Goal: Communication & Community: Answer question/provide support

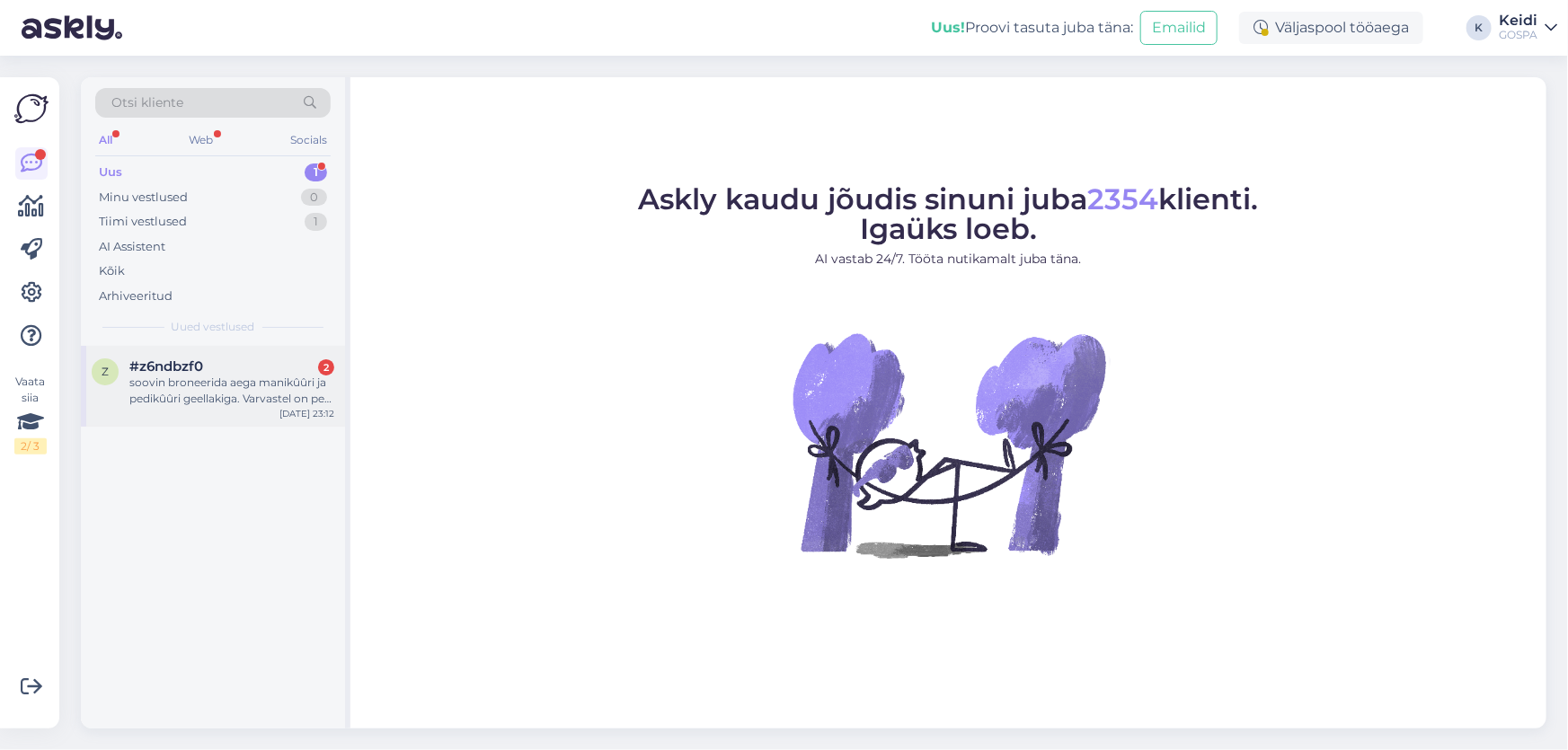
click at [238, 385] on div "soovin broneerida aega manikûûri ja pedikûûri geellakiga. Varvastel on peal gee…" at bounding box center [231, 390] width 205 height 32
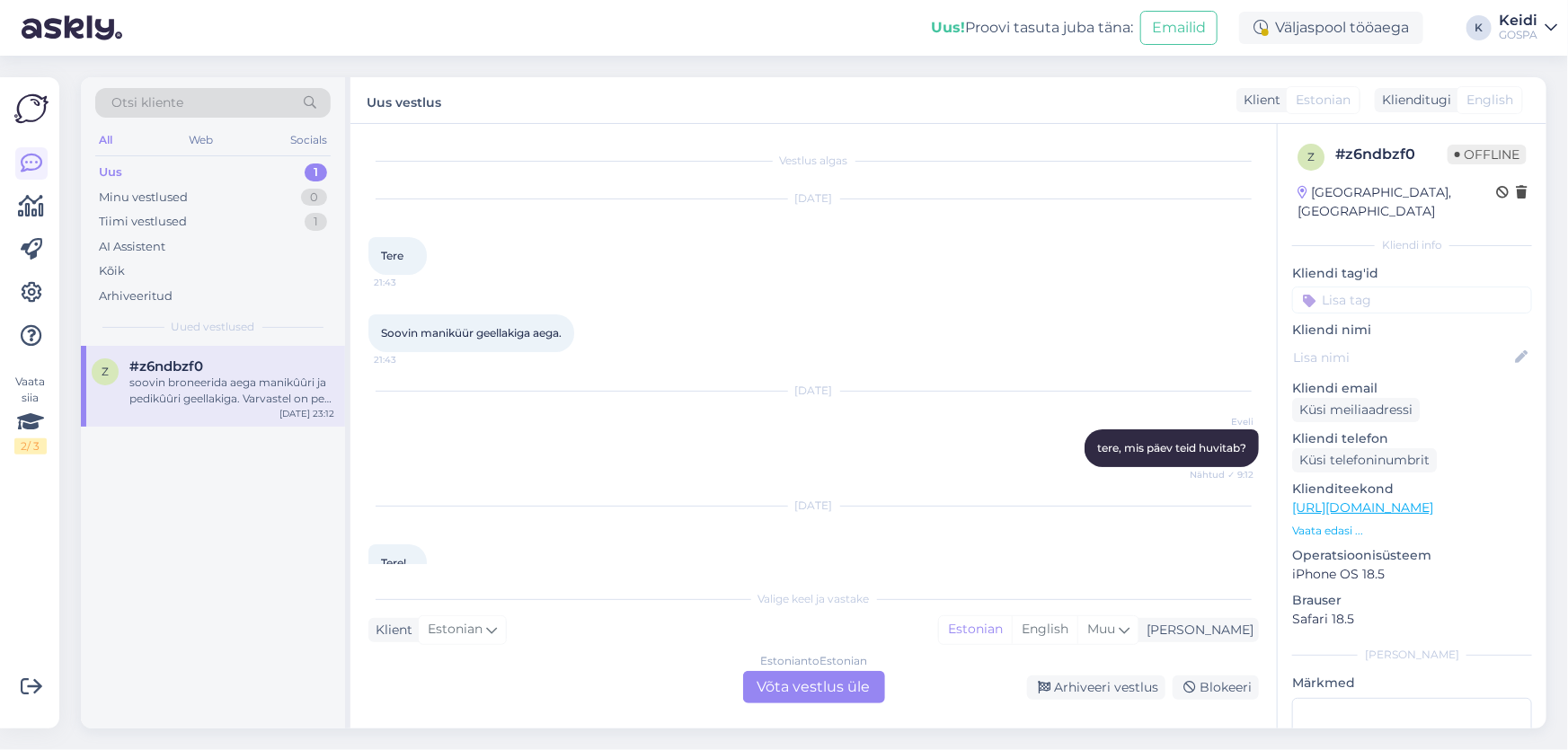
scroll to position [146, 0]
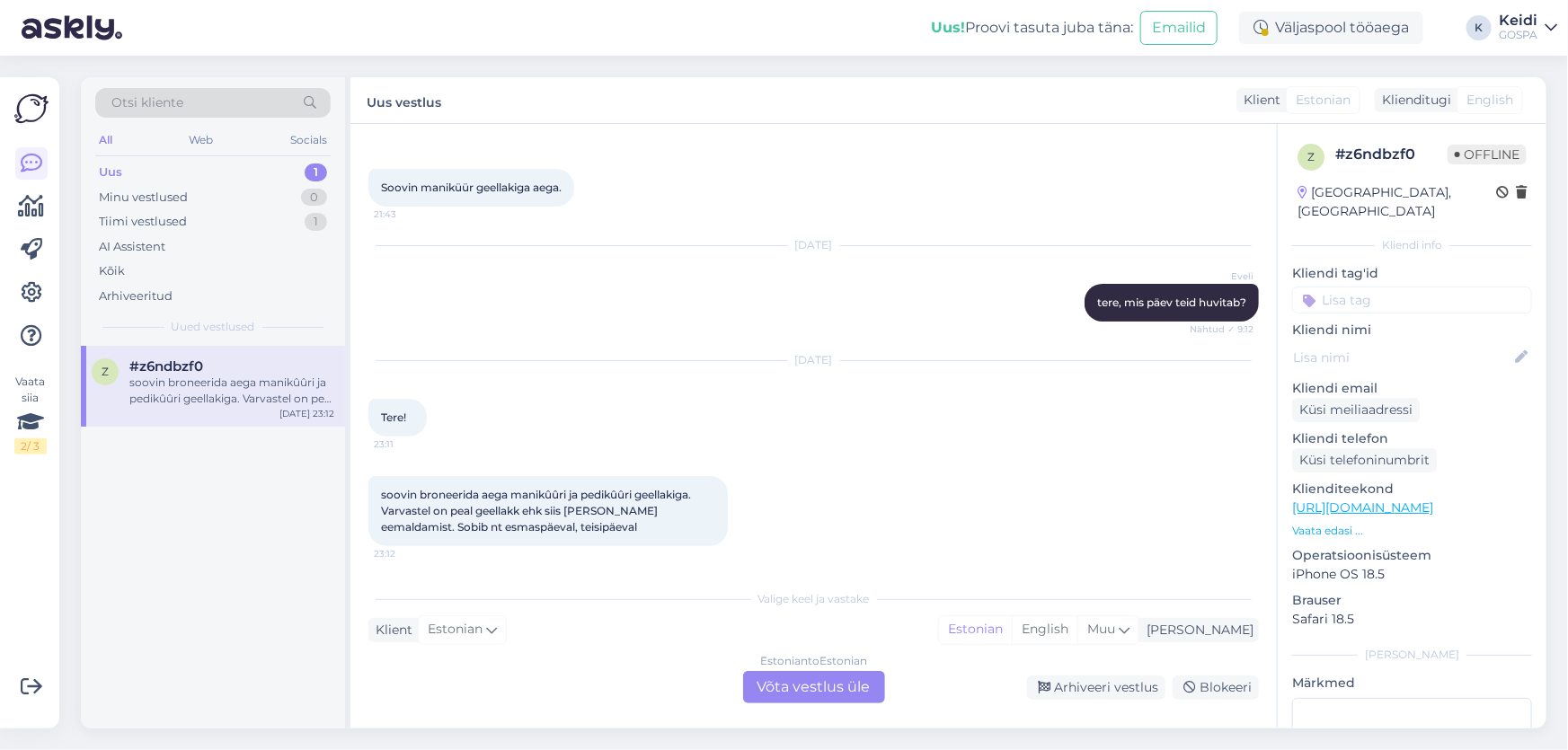
click at [674, 620] on div "Klient Estonian Mina Estonian English Muu" at bounding box center [814, 630] width 890 height 24
click at [408, 106] on label "Uus vestlus" at bounding box center [403, 100] width 75 height 24
click at [409, 100] on label "Uus vestlus" at bounding box center [403, 100] width 75 height 24
click at [178, 214] on div "Tiimi vestlused" at bounding box center [143, 222] width 88 height 17
click at [201, 374] on div "[PERSON_NAME] võin, nii kaua kui on soovi." at bounding box center [231, 390] width 205 height 32
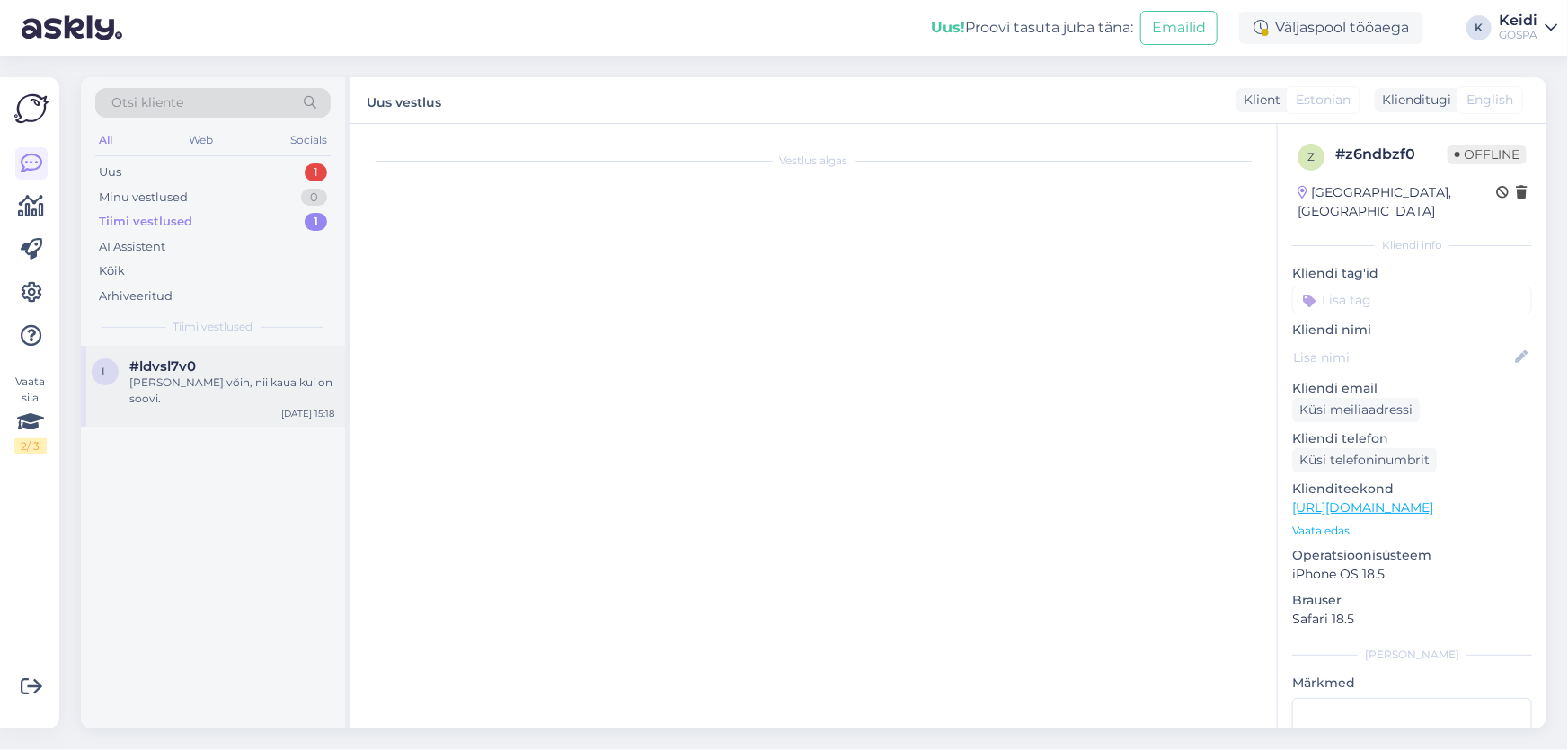
scroll to position [101, 0]
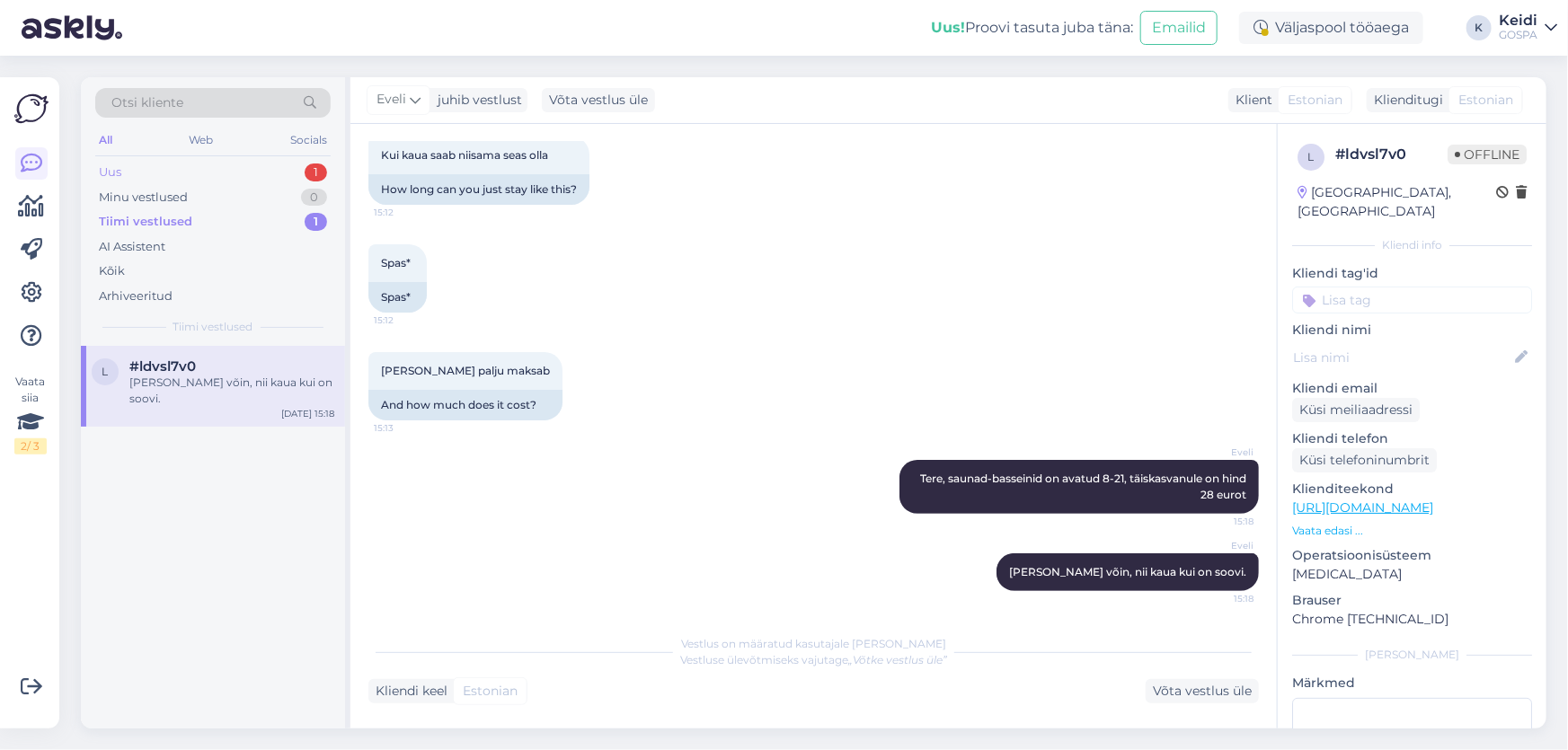
click at [144, 165] on div "Uus 1" at bounding box center [213, 173] width 235 height 25
click at [191, 385] on div "soovin broneerida aega manikûûri ja pedikûûri geellakiga. Varvastel on peal gee…" at bounding box center [231, 390] width 205 height 32
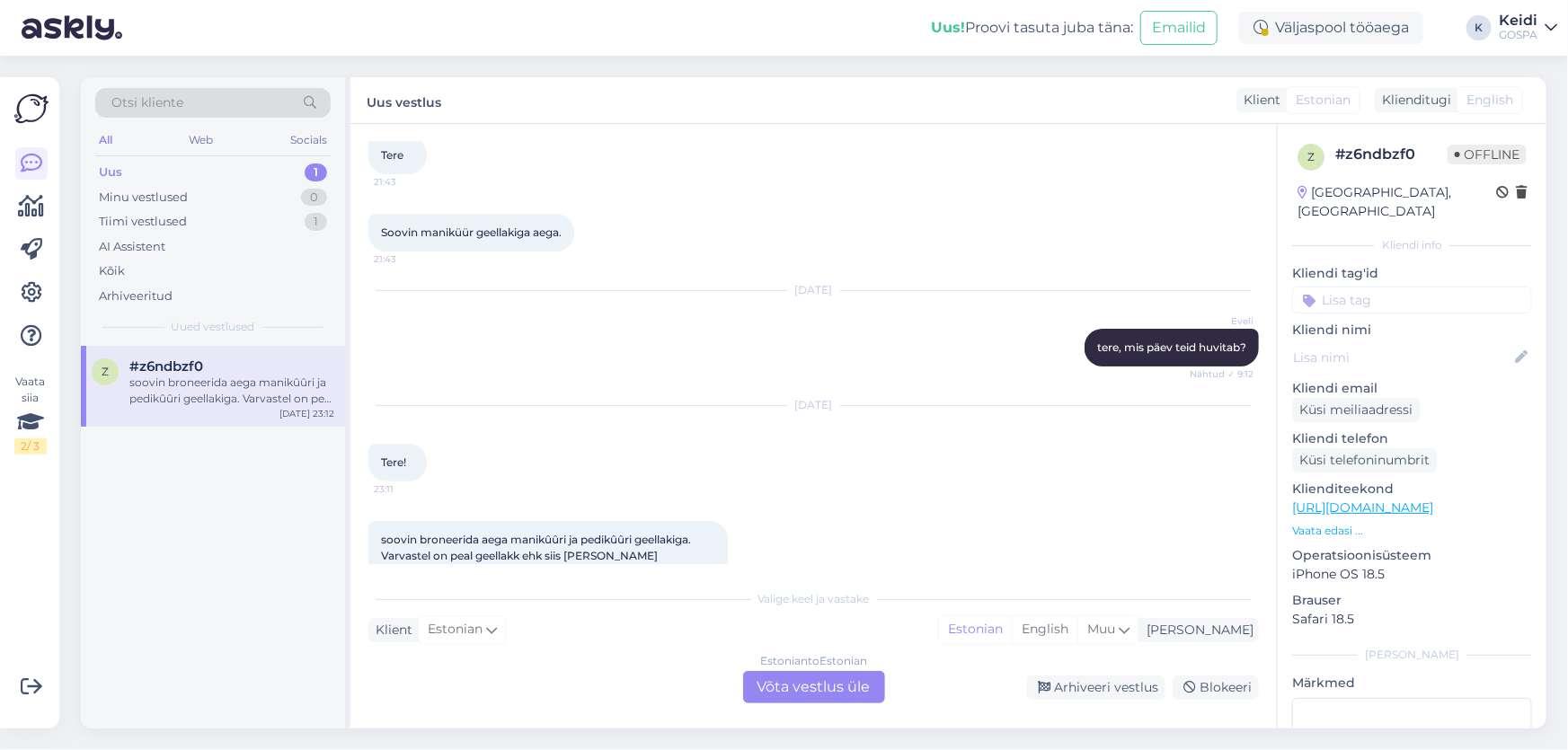
scroll to position [146, 0]
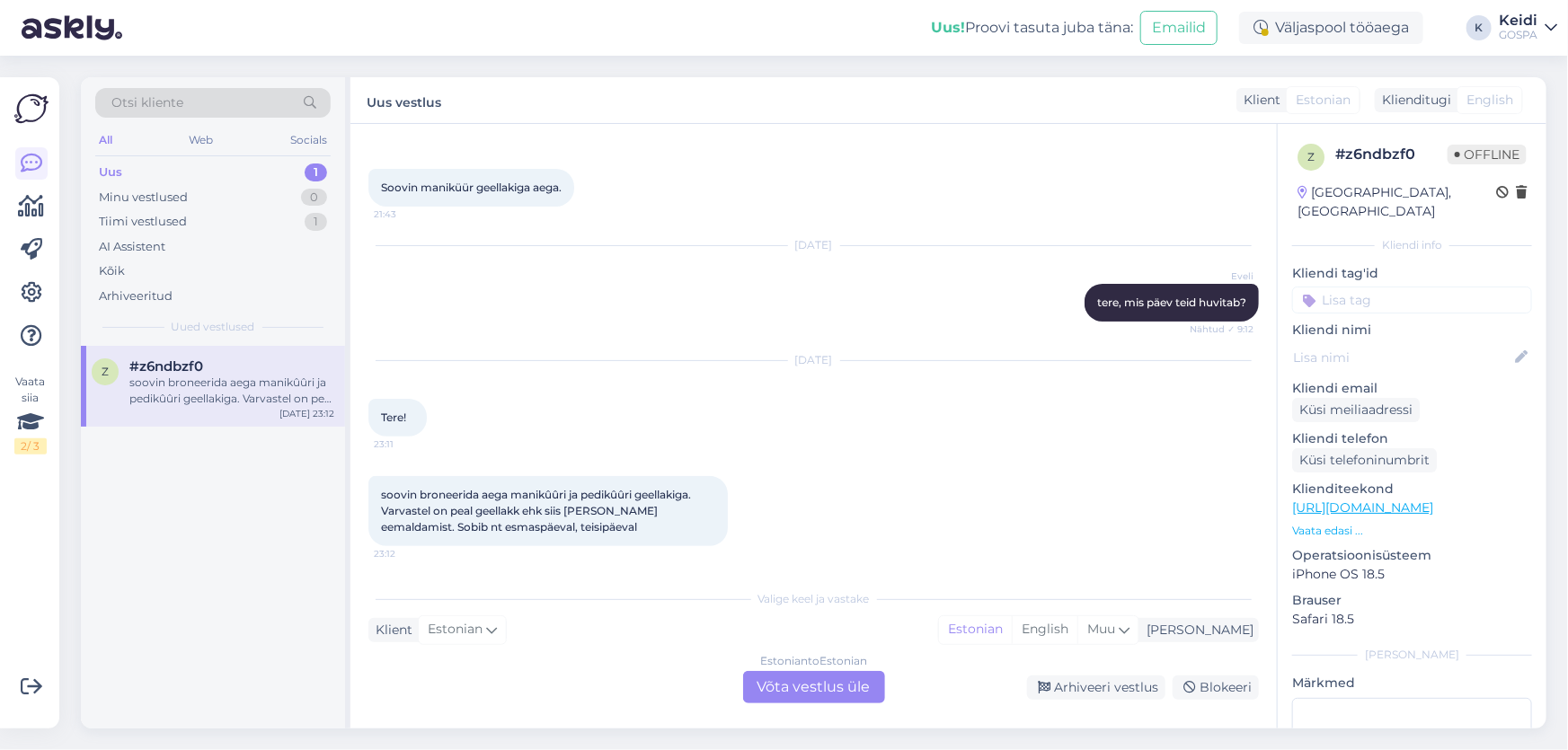
click at [403, 90] on label "Uus vestlus" at bounding box center [403, 100] width 75 height 24
click at [1249, 100] on div "Klient" at bounding box center [1258, 99] width 44 height 18
click at [1547, 31] on icon at bounding box center [1551, 27] width 13 height 15
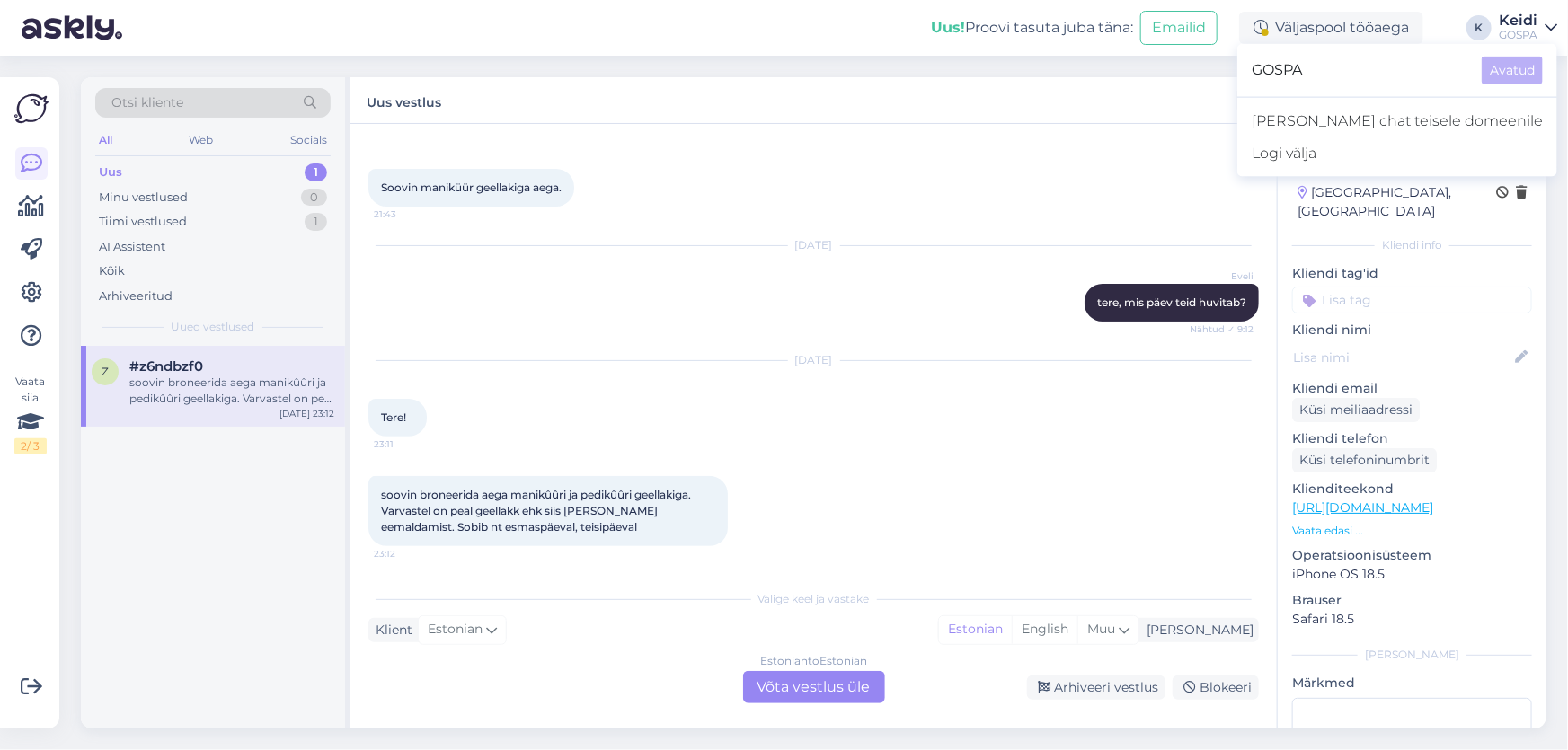
click at [1547, 31] on icon at bounding box center [1551, 27] width 13 height 15
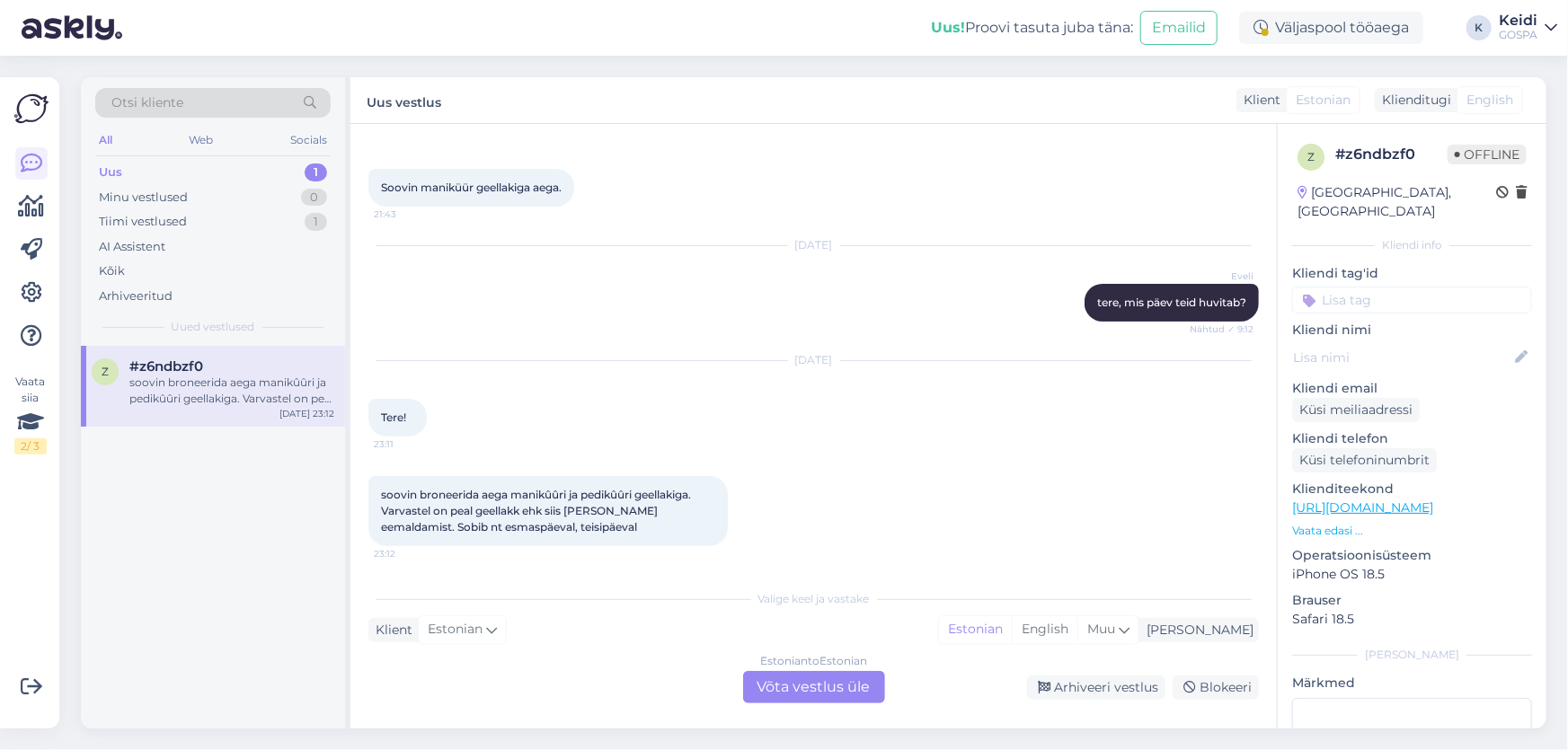
click at [1425, 99] on div "Klienditugi" at bounding box center [1412, 99] width 77 height 18
click at [1258, 102] on div "Klient" at bounding box center [1258, 99] width 44 height 18
click at [1130, 623] on icon at bounding box center [1124, 630] width 11 height 19
click at [958, 631] on div "Klient Estonian Mina Estonian English Muu Arabic Belarusian Bulgarian Chinese C…" at bounding box center [814, 630] width 890 height 24
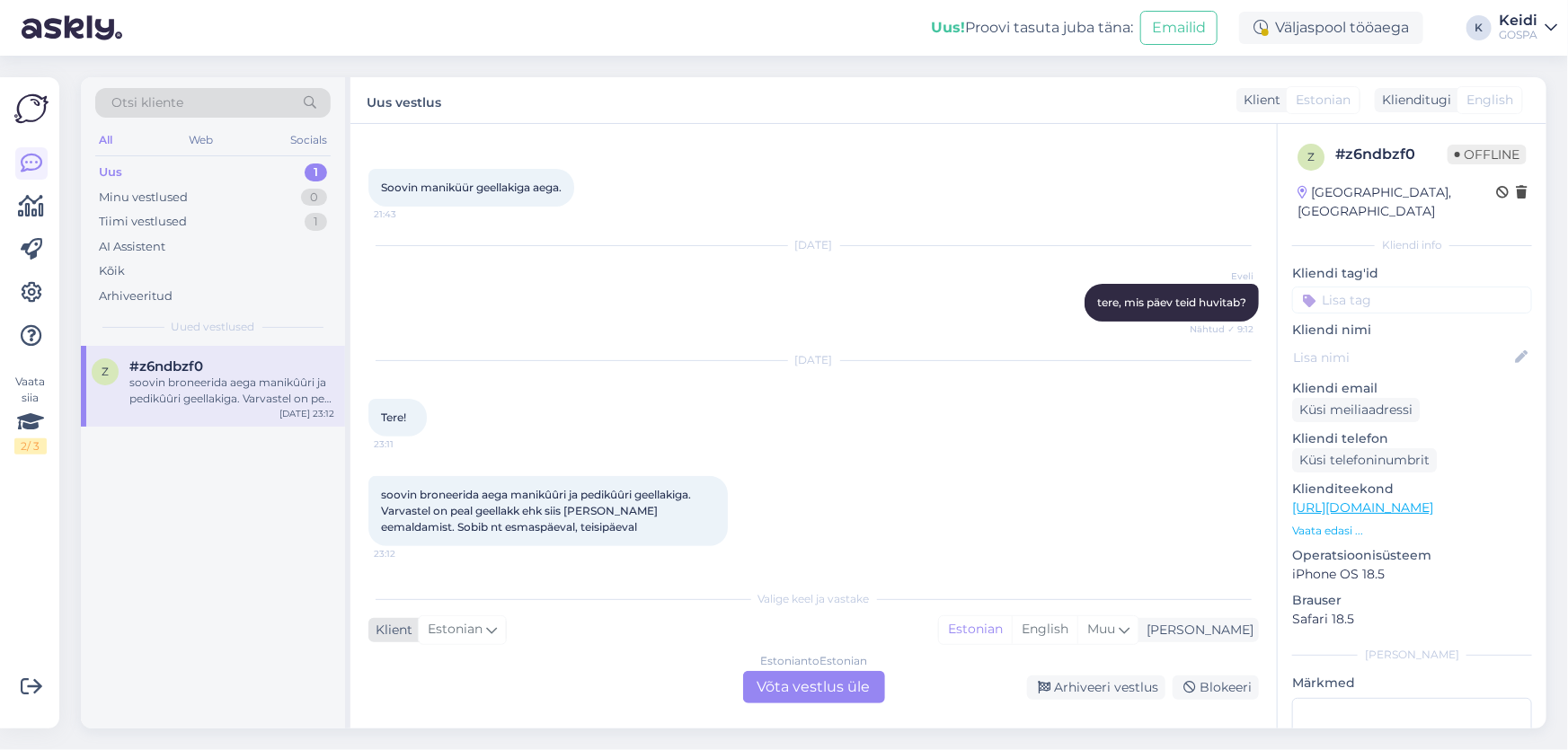
click at [401, 631] on div "Klient" at bounding box center [390, 630] width 44 height 18
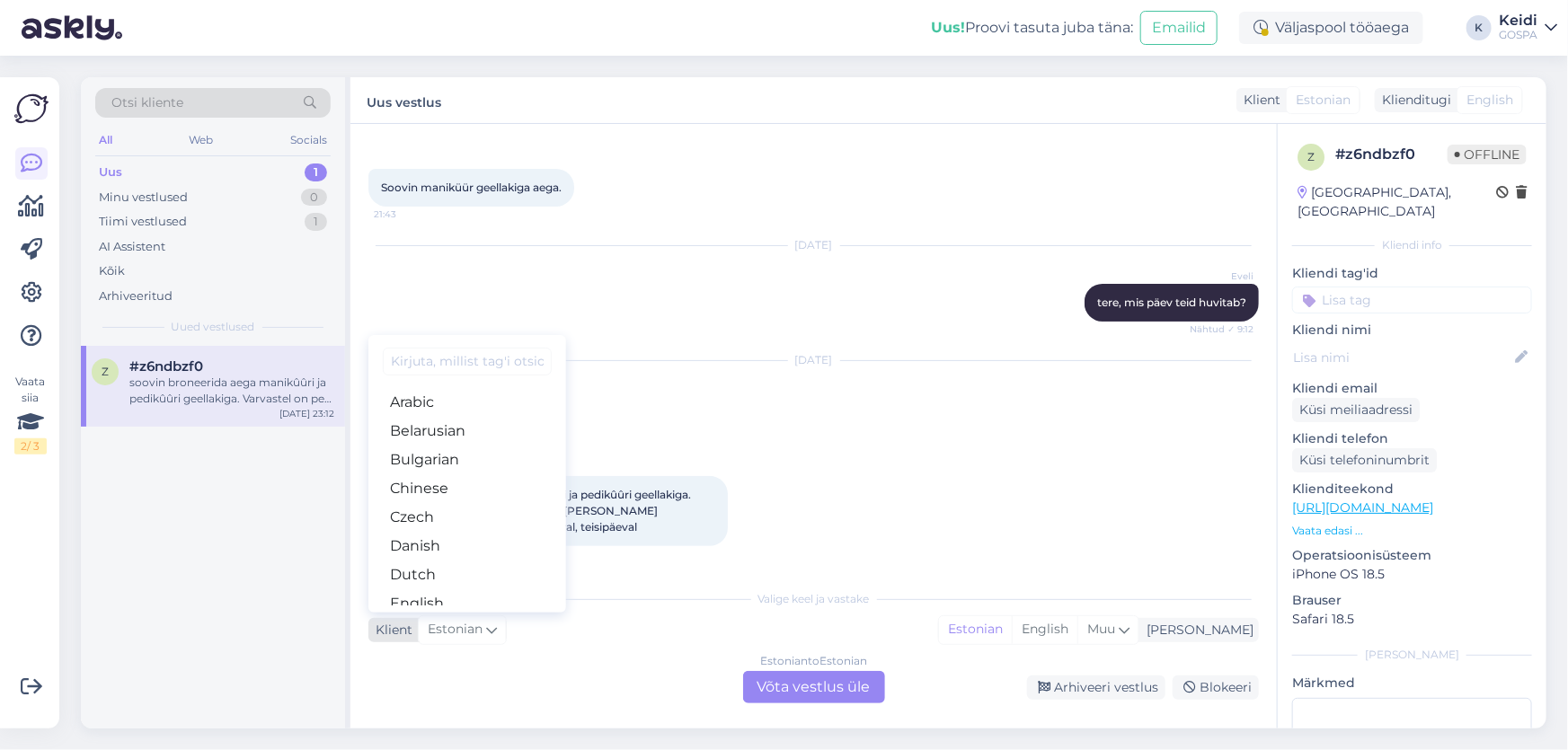
click at [401, 631] on div "Klient" at bounding box center [390, 630] width 44 height 18
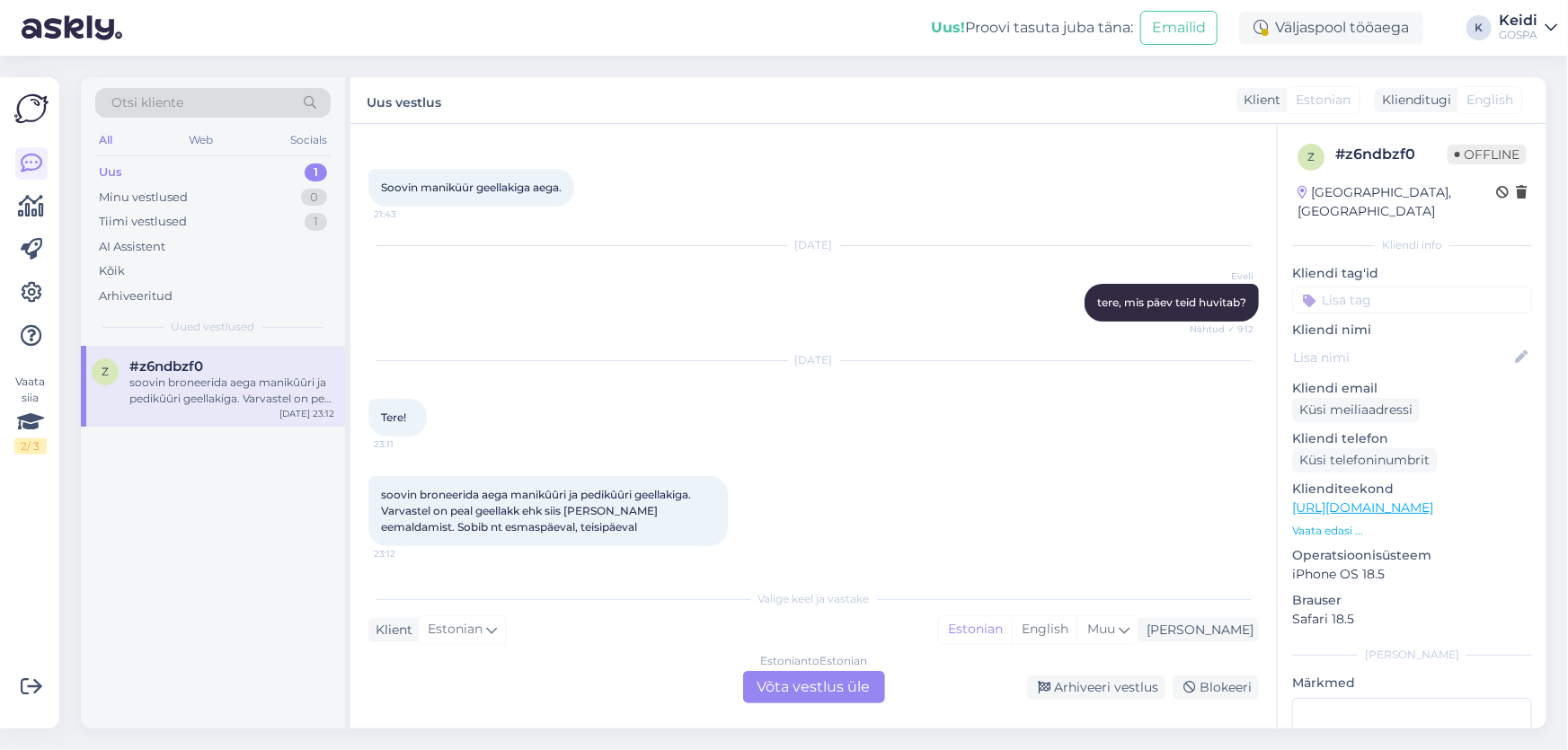
click at [782, 683] on div "Estonian to Estonian Võta vestlus üle" at bounding box center [814, 686] width 142 height 32
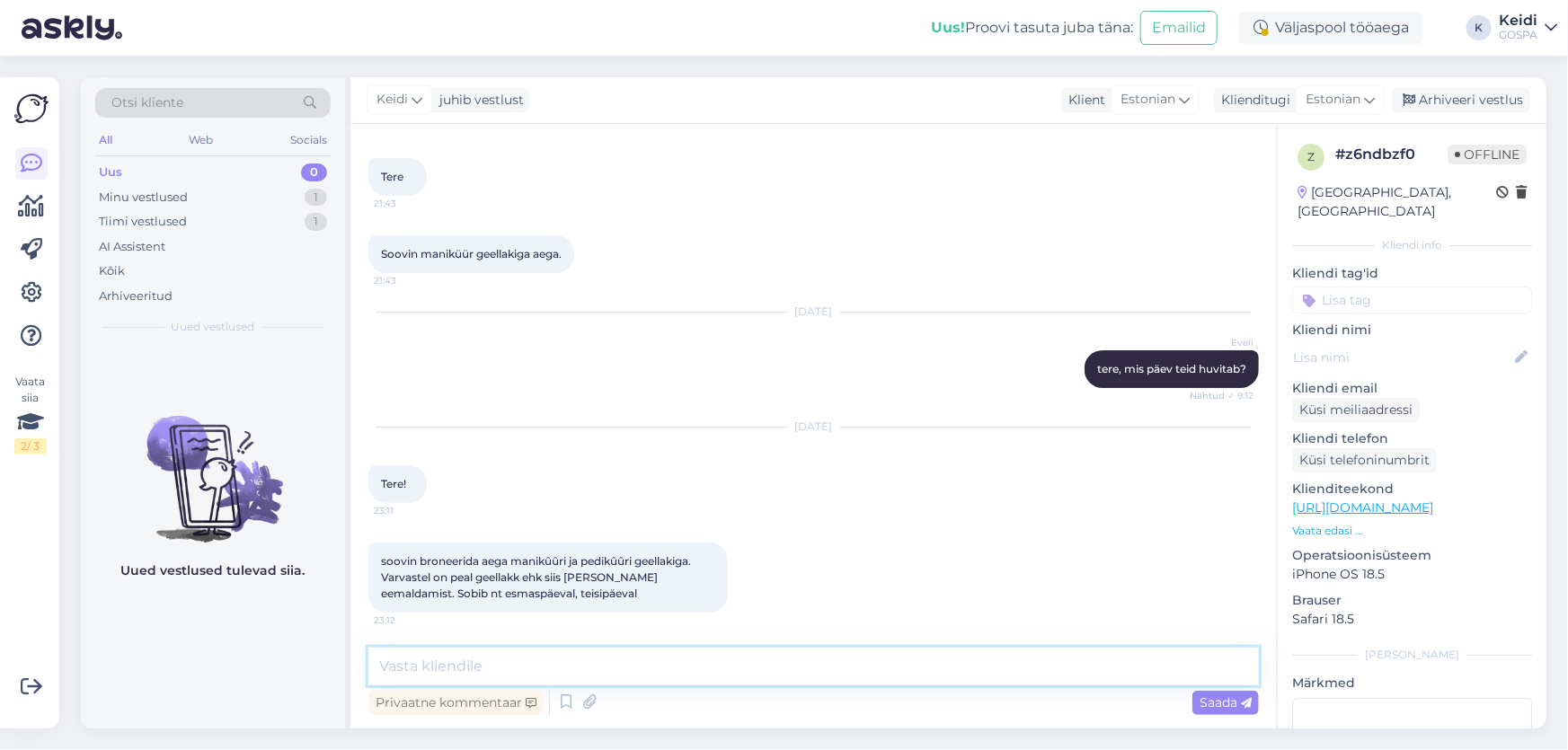
click at [452, 668] on textarea at bounding box center [814, 665] width 890 height 38
click at [421, 666] on textarea "Tere! [PERSON_NAME] pakkuda teisipäeval [DATE][PERSON_NAME] 14.30." at bounding box center [814, 665] width 890 height 38
type textarea "Tere! Hetkel on pakkuda teisipäeval [DATE][PERSON_NAME] 14.30."
drag, startPoint x: 758, startPoint y: 664, endPoint x: 332, endPoint y: 640, distance: 426.7
click at [332, 640] on div "Otsi kliente All Web Socials Uus 0 Minu vestlused 1 Tiimi vestlused 1 AI Assist…" at bounding box center [813, 402] width 1465 height 651
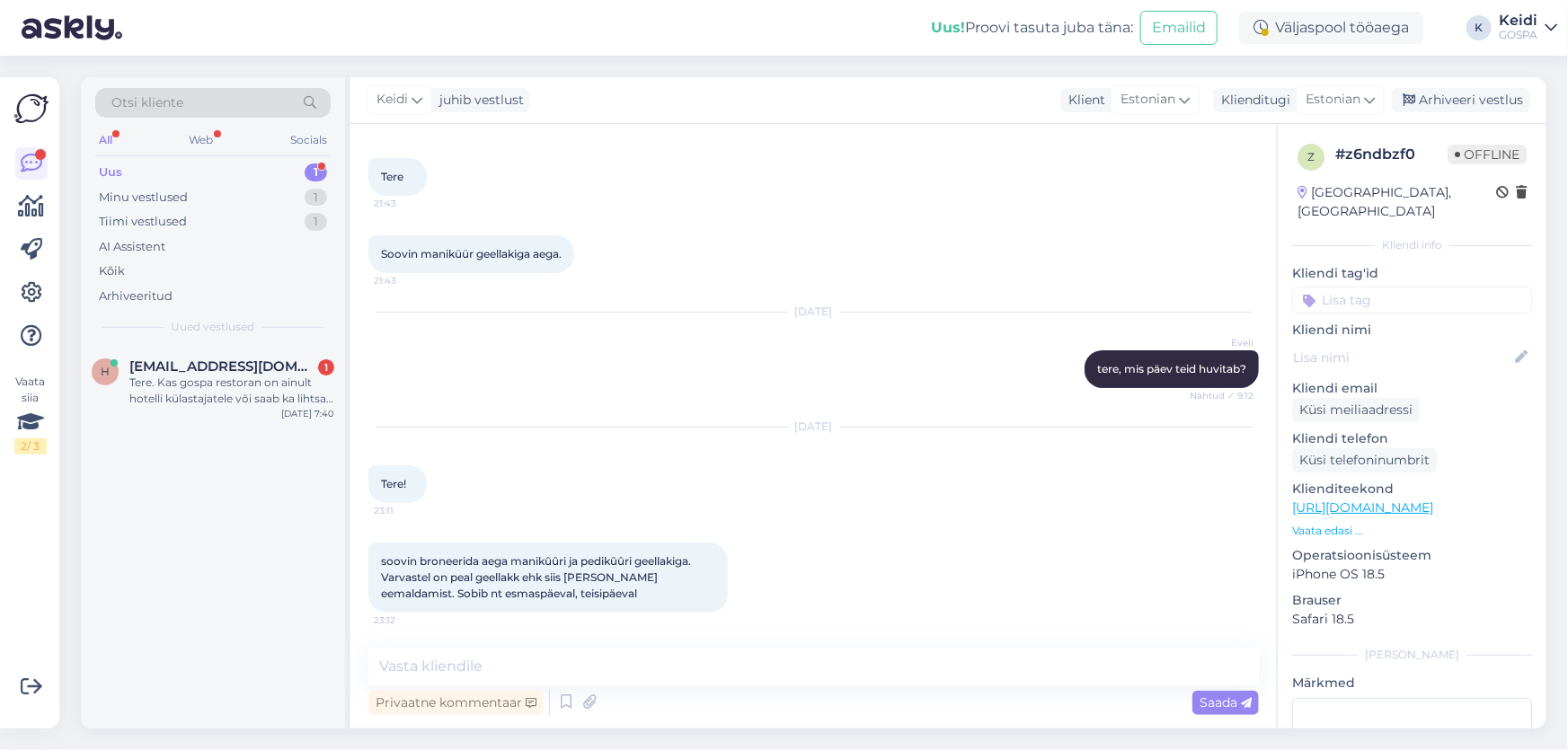
click at [216, 160] on div "Uus 1" at bounding box center [213, 173] width 235 height 25
click at [213, 379] on div "Tere. Kas gospa restoran on ainult hotelli külastajatele või saab ka lihtsalt r…" at bounding box center [231, 390] width 205 height 32
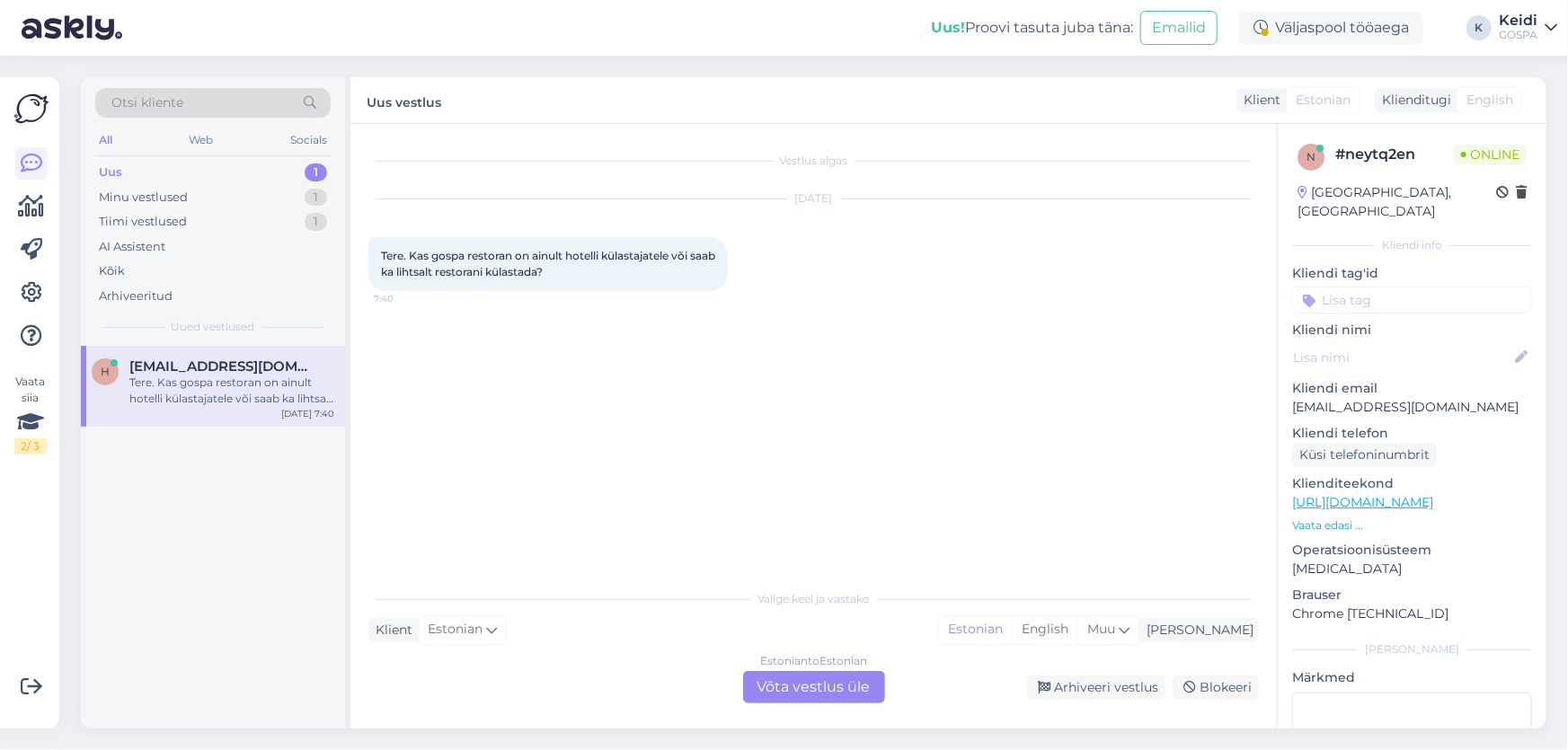
click at [823, 689] on div "Estonian to Estonian Võta vestlus üle" at bounding box center [814, 686] width 142 height 32
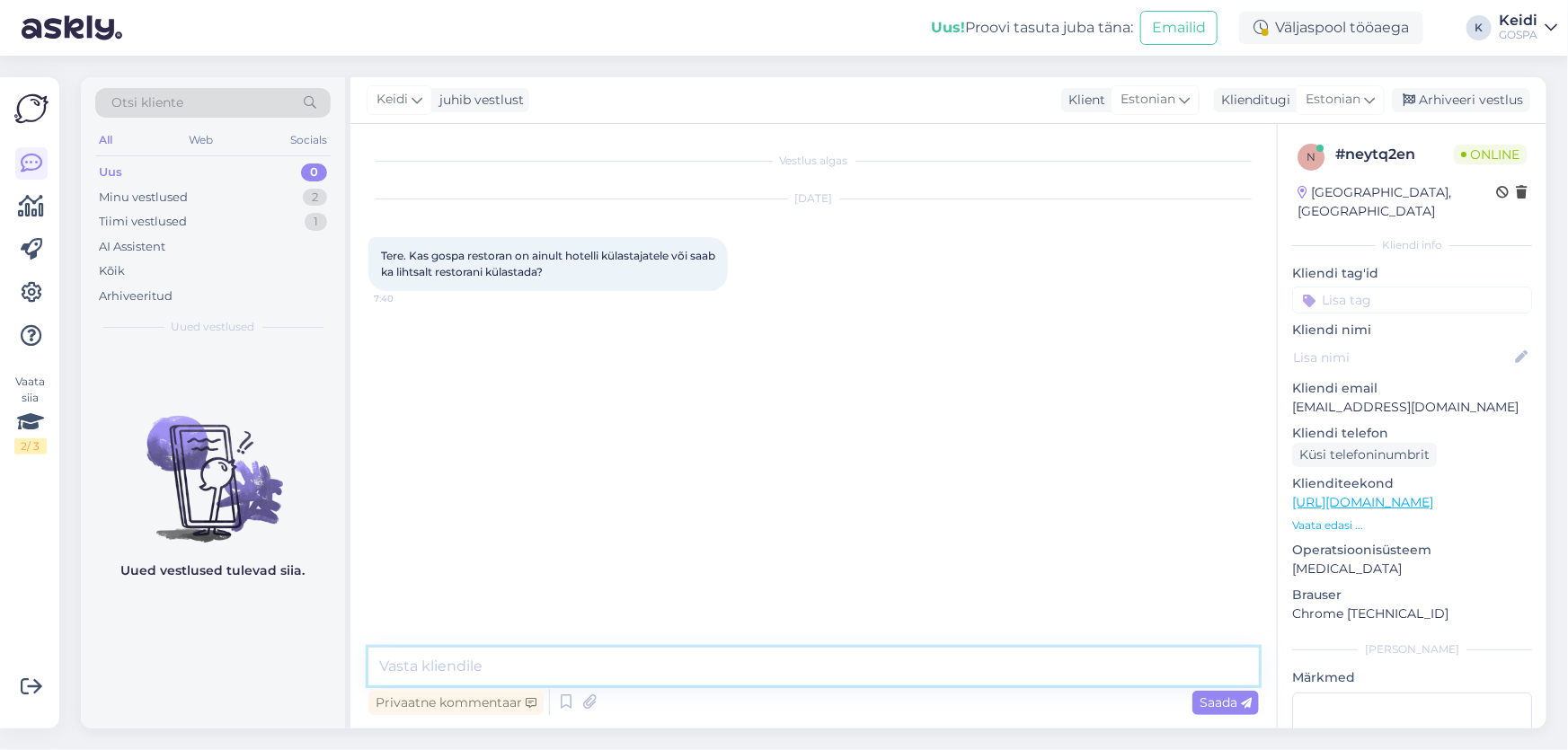
click at [468, 656] on textarea at bounding box center [814, 665] width 890 height 38
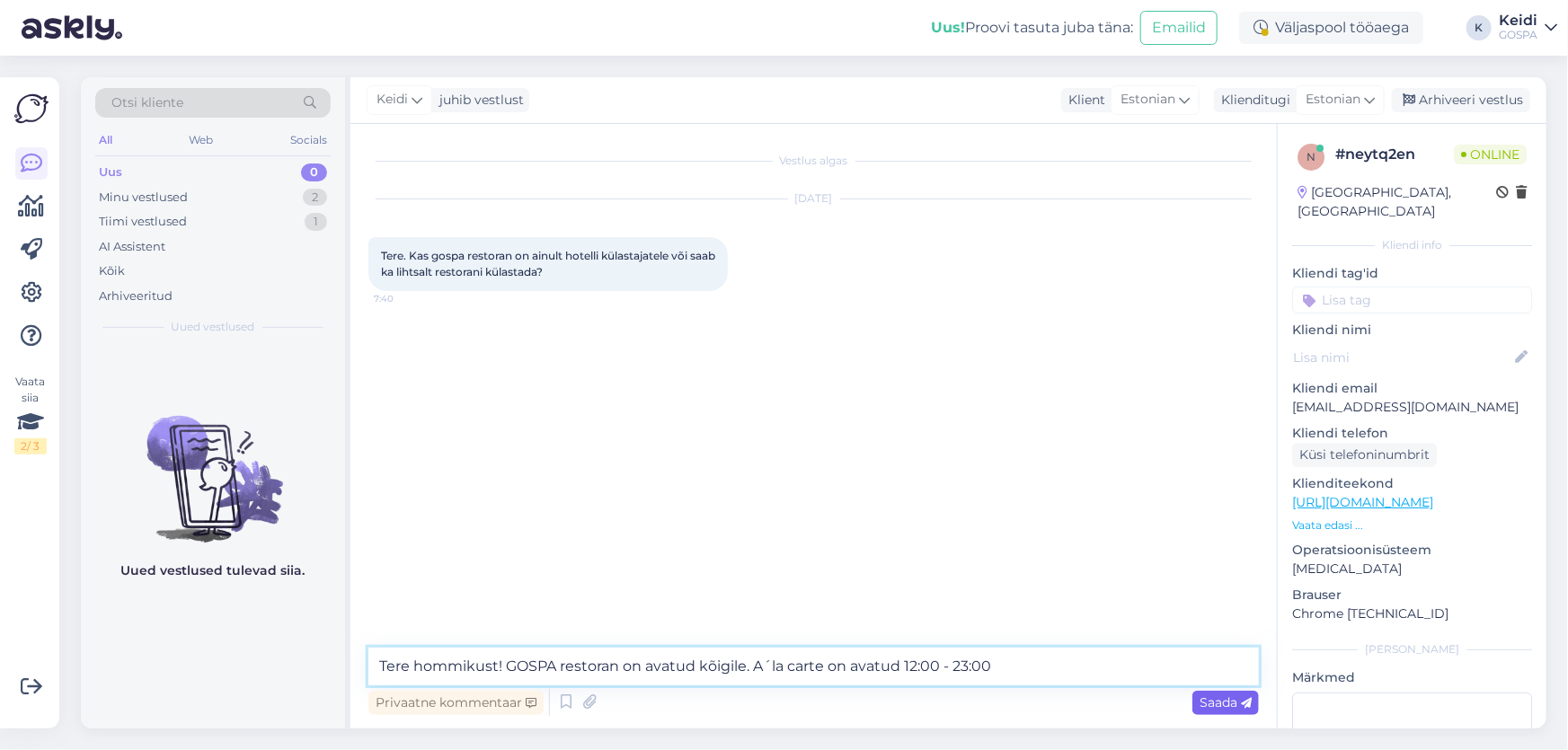
type textarea "Tere hommikust! GOSPA restoran on avatud kõigile. A´la carte on avatud 12:00 - …"
click at [1213, 696] on span "Saada" at bounding box center [1226, 701] width 52 height 17
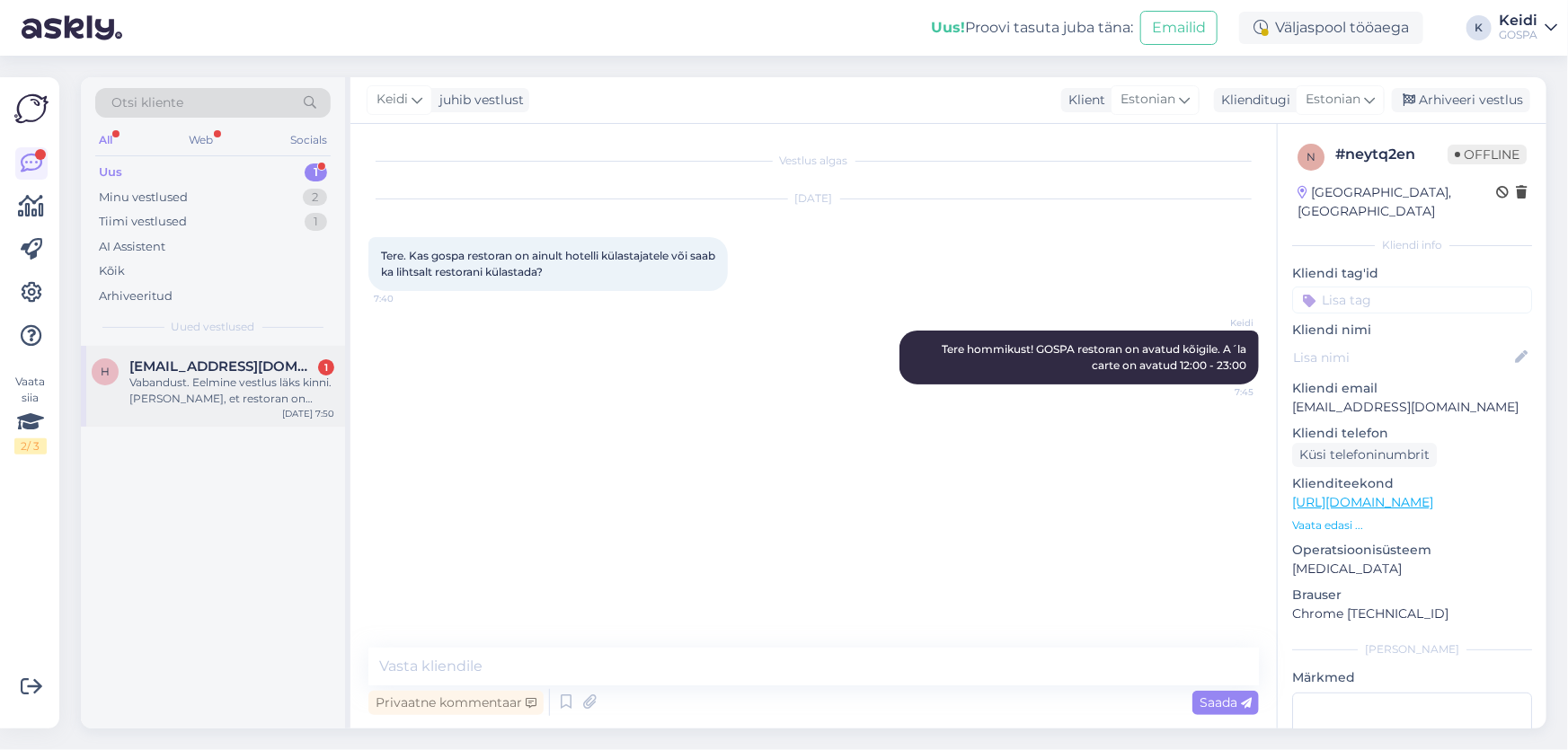
click at [196, 378] on div "Vabandust. Eelmine vestlus läks kinni. [PERSON_NAME], et restoran on avatud kõi…" at bounding box center [231, 390] width 205 height 32
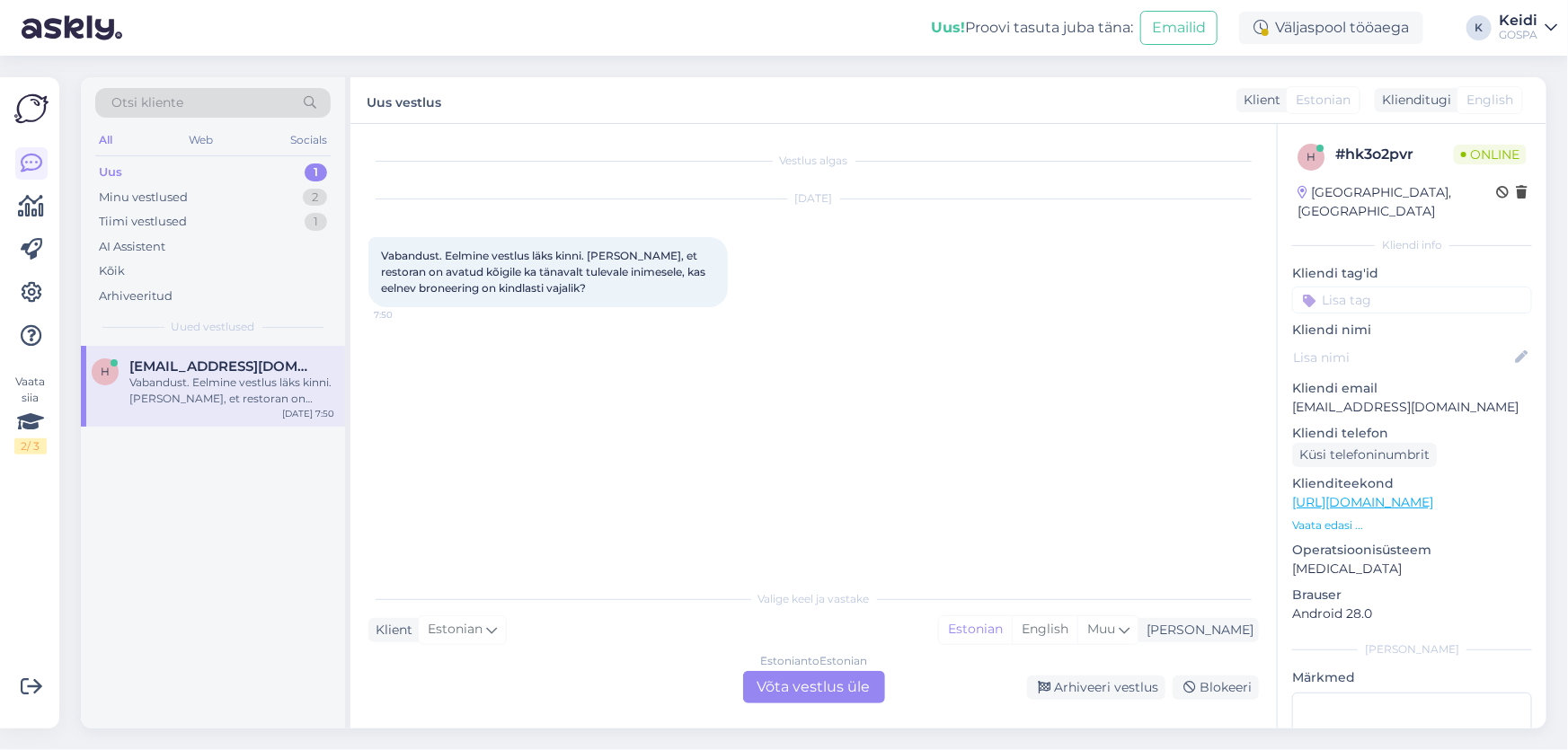
click at [784, 692] on div "Estonian to Estonian Võta vestlus üle" at bounding box center [814, 686] width 142 height 32
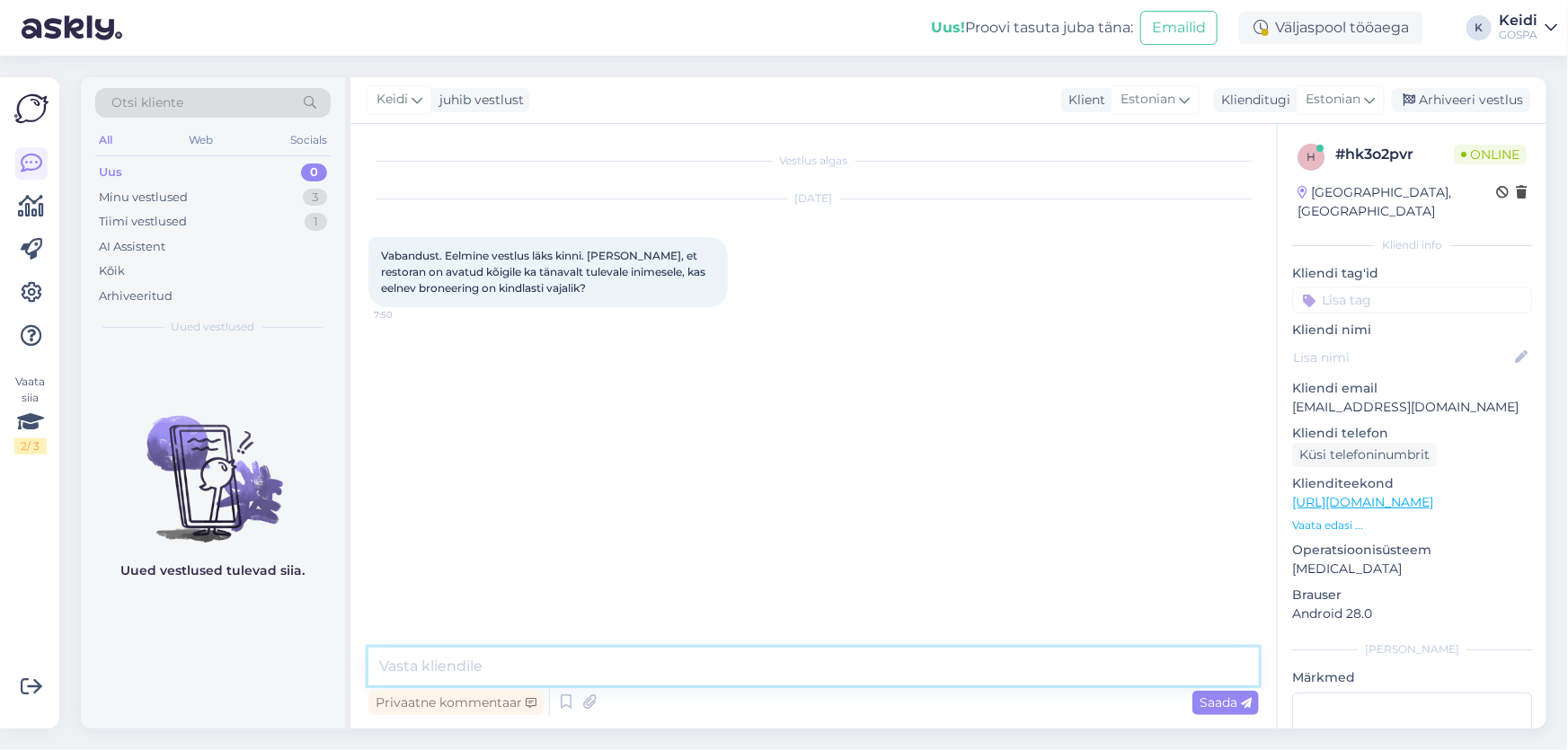
click at [534, 665] on textarea at bounding box center [814, 665] width 890 height 38
type textarea "Eelnev broneering on soovitatav."
click at [1232, 704] on span "Saada" at bounding box center [1226, 701] width 52 height 17
click at [102, 188] on div "Minu vestlused" at bounding box center [143, 197] width 88 height 17
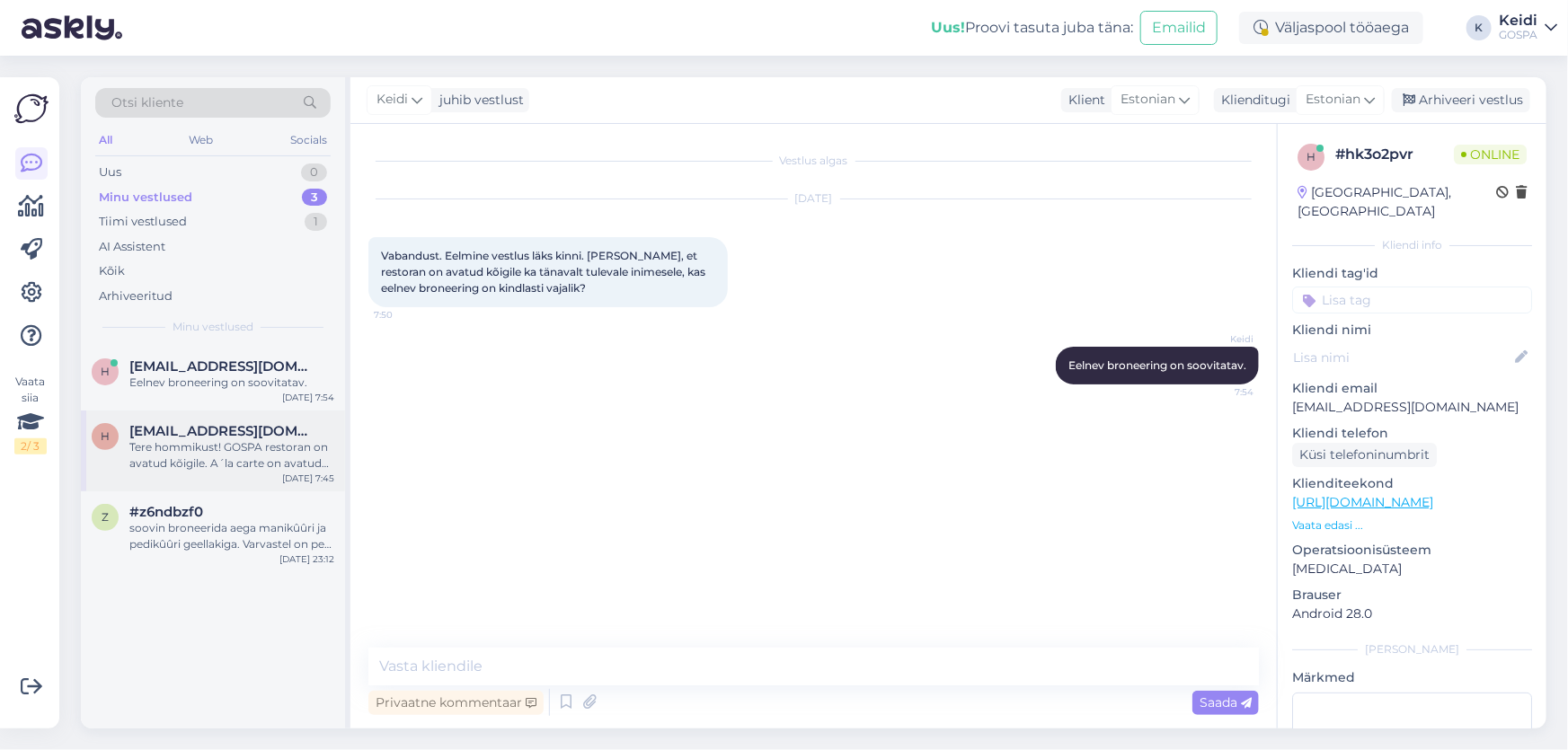
click at [228, 419] on div "h [EMAIL_ADDRESS][DOMAIN_NAME] Tere hommikust! GOSPA restoran on avatud kõigile…" at bounding box center [213, 450] width 264 height 81
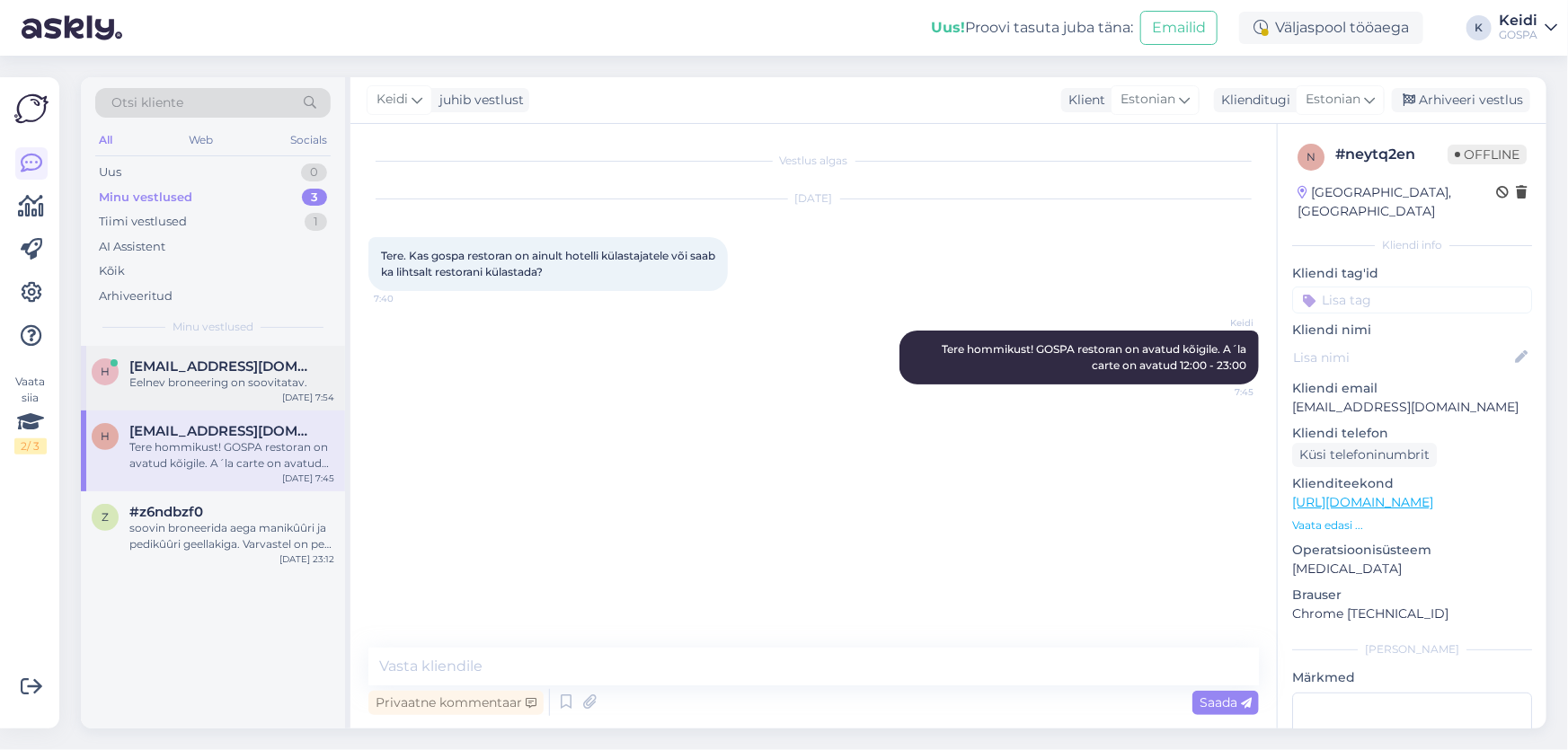
click at [221, 366] on span "[EMAIL_ADDRESS][DOMAIN_NAME]" at bounding box center [223, 366] width 187 height 17
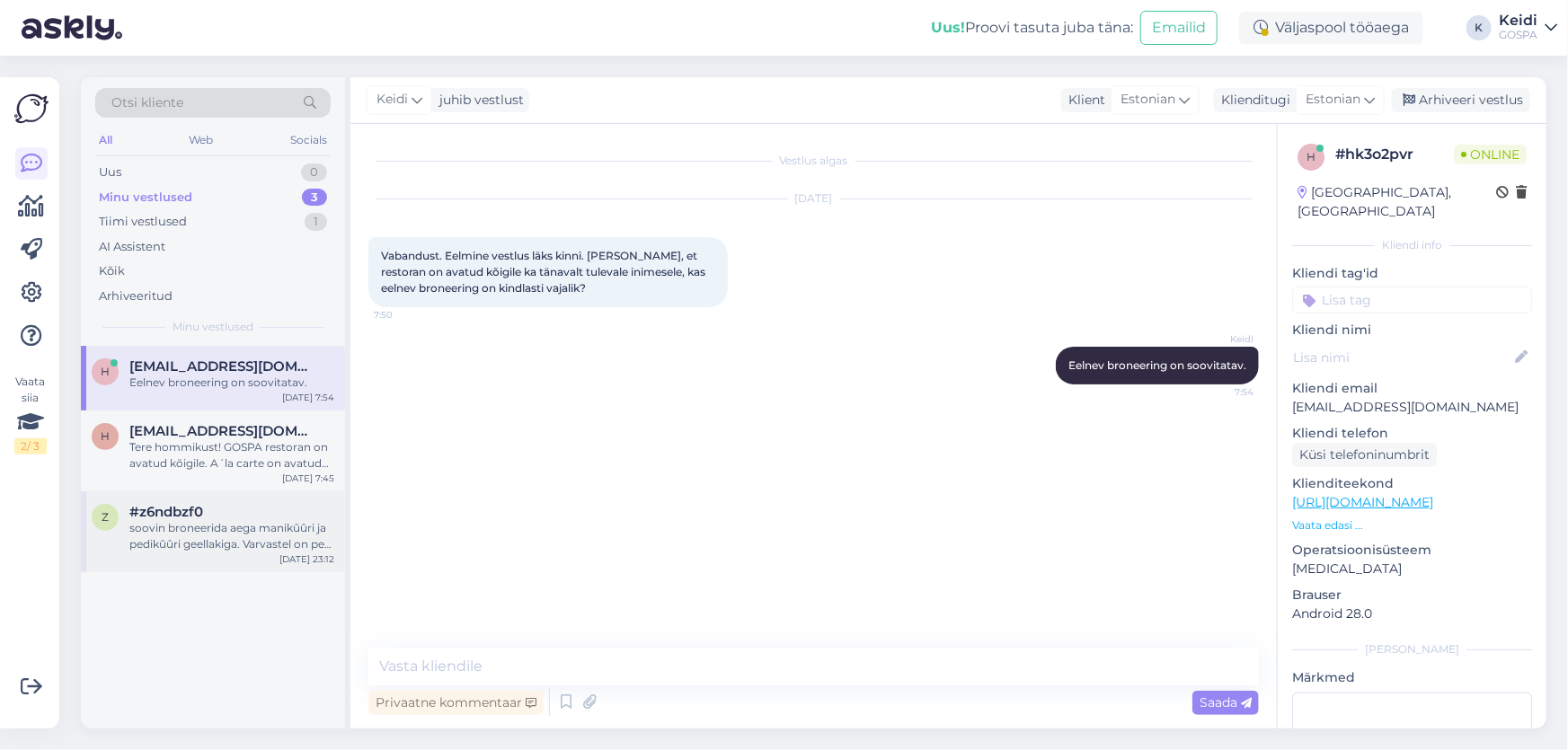
click at [255, 547] on div "soovin broneerida aega manikûûri ja pedikûûri geellakiga. Varvastel on peal gee…" at bounding box center [231, 535] width 205 height 32
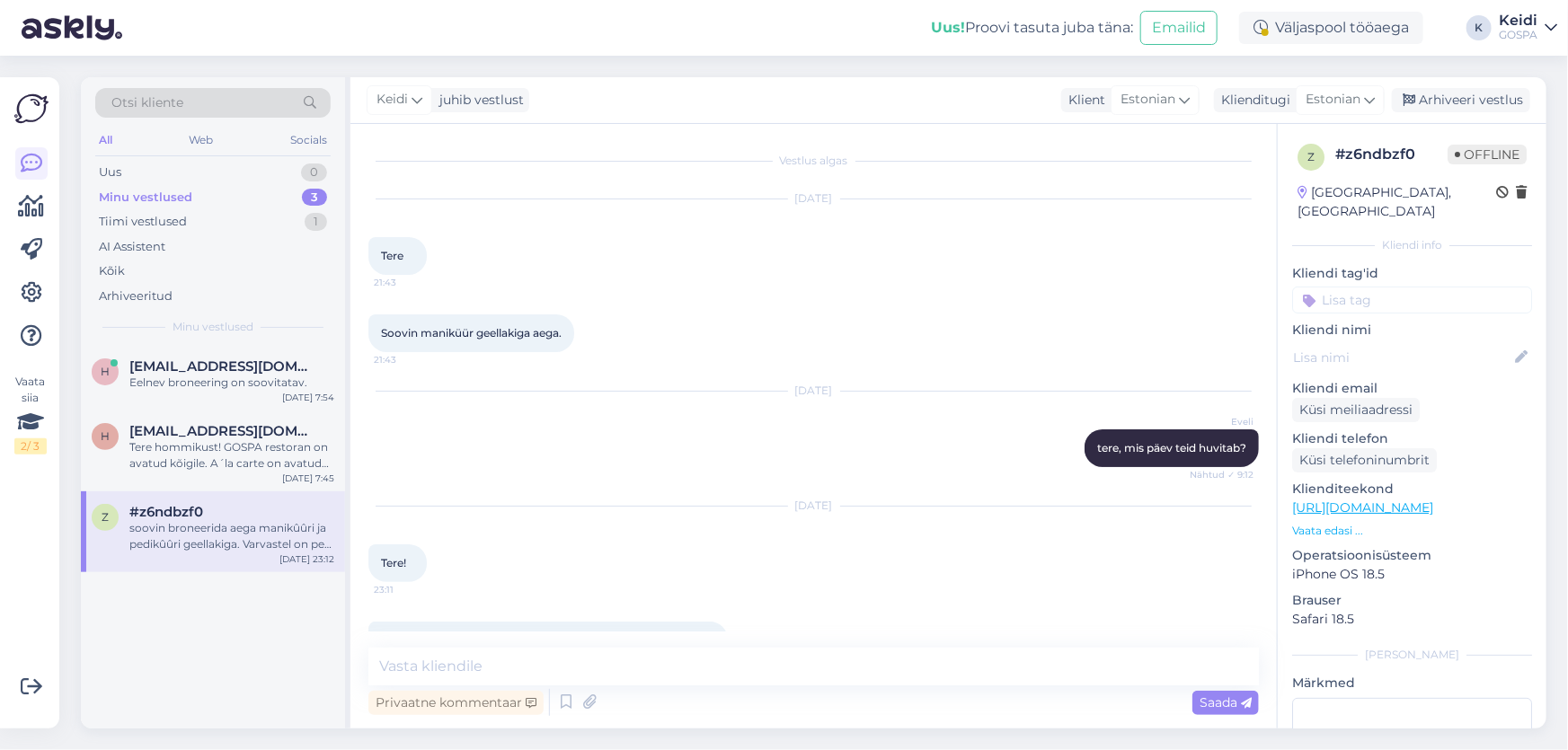
scroll to position [79, 0]
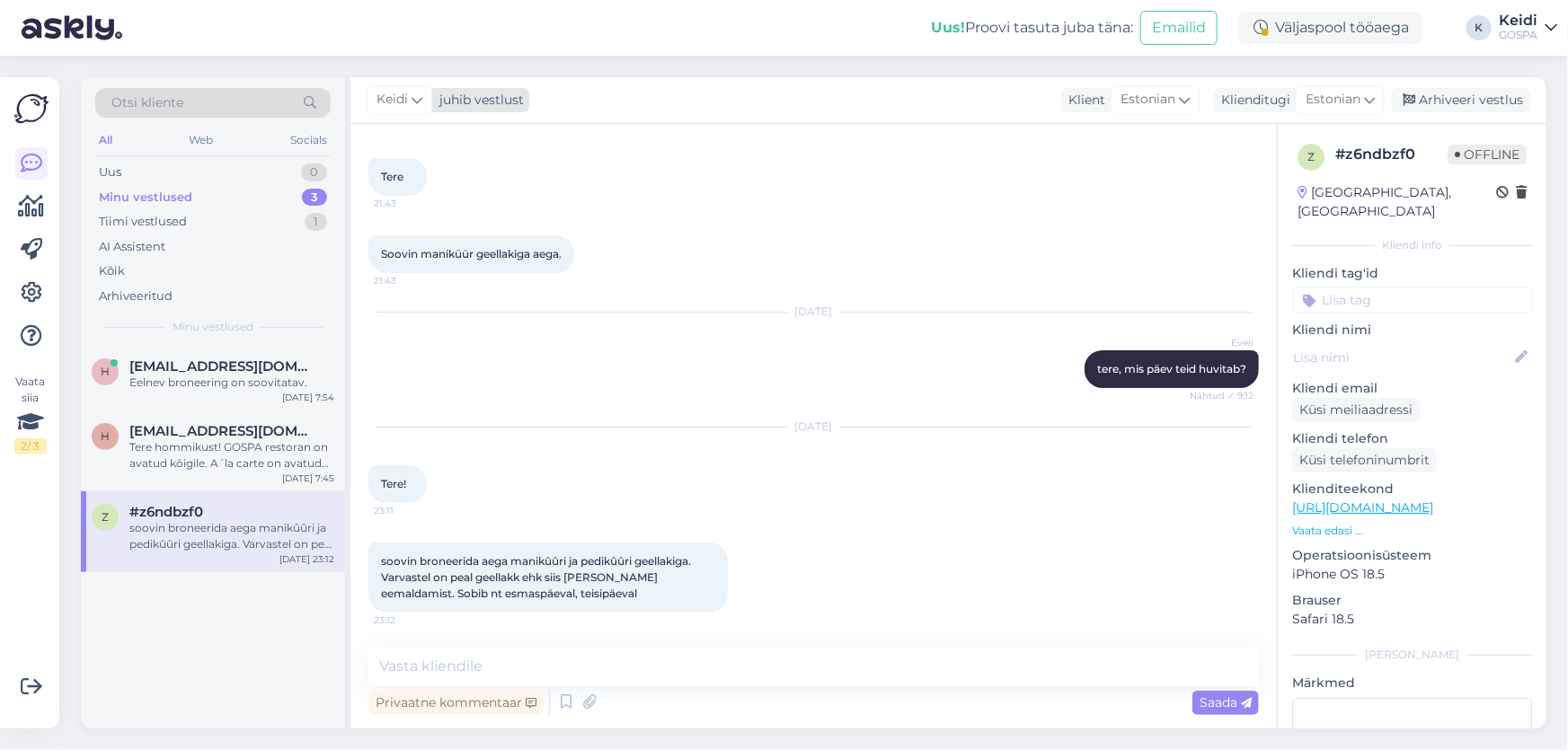
click at [421, 94] on icon at bounding box center [416, 99] width 11 height 19
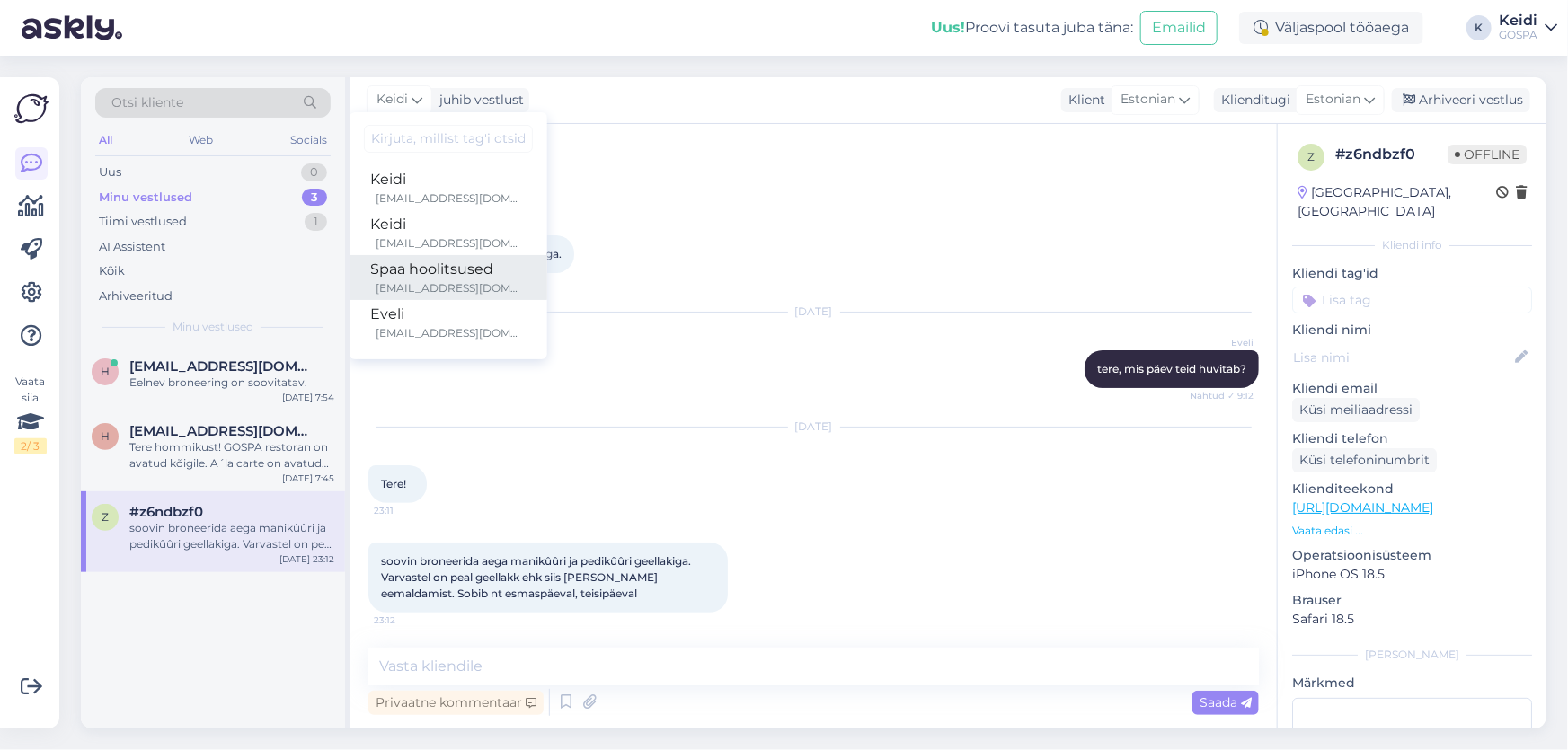
click at [418, 265] on div "Spaa hoolitsused" at bounding box center [448, 269] width 155 height 21
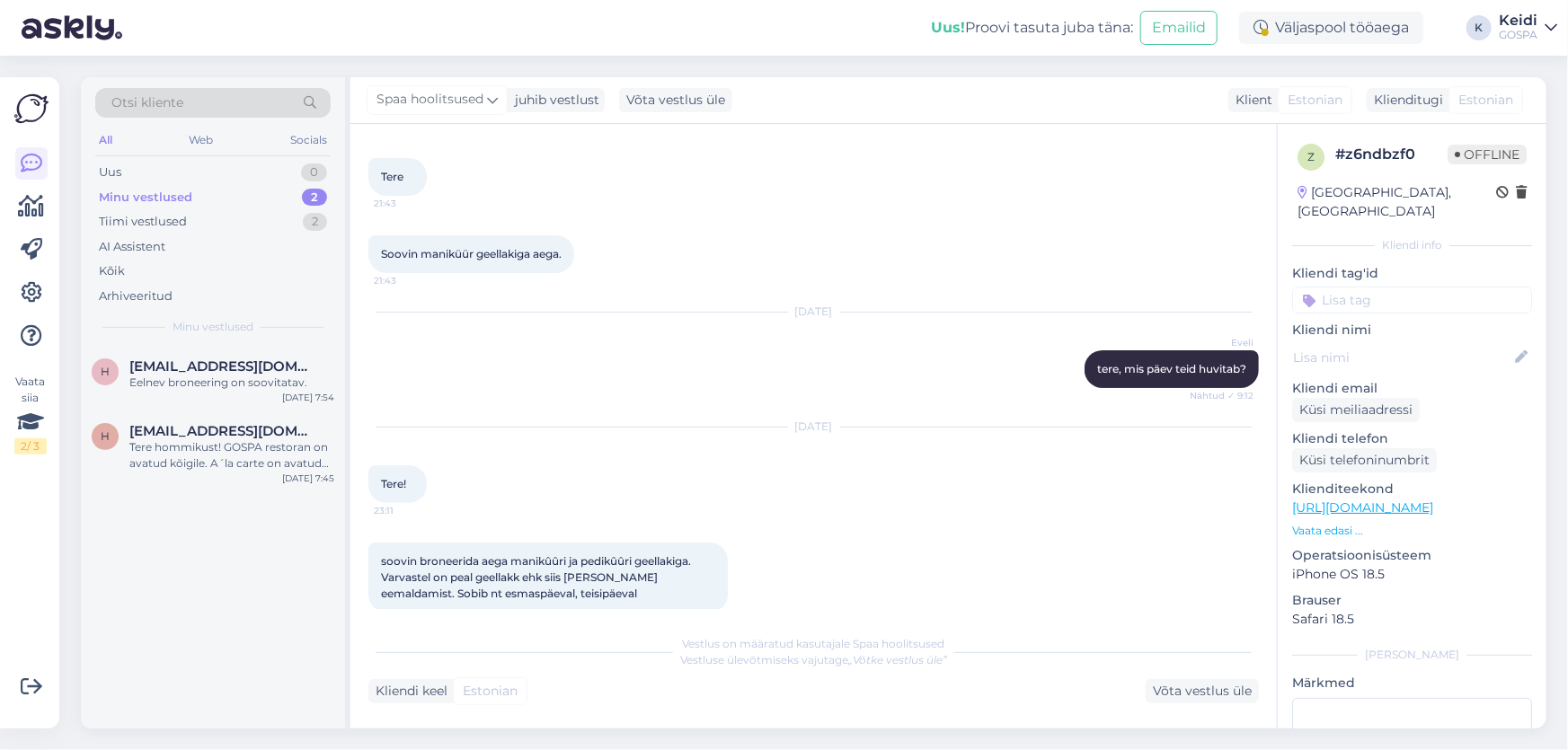
scroll to position [101, 0]
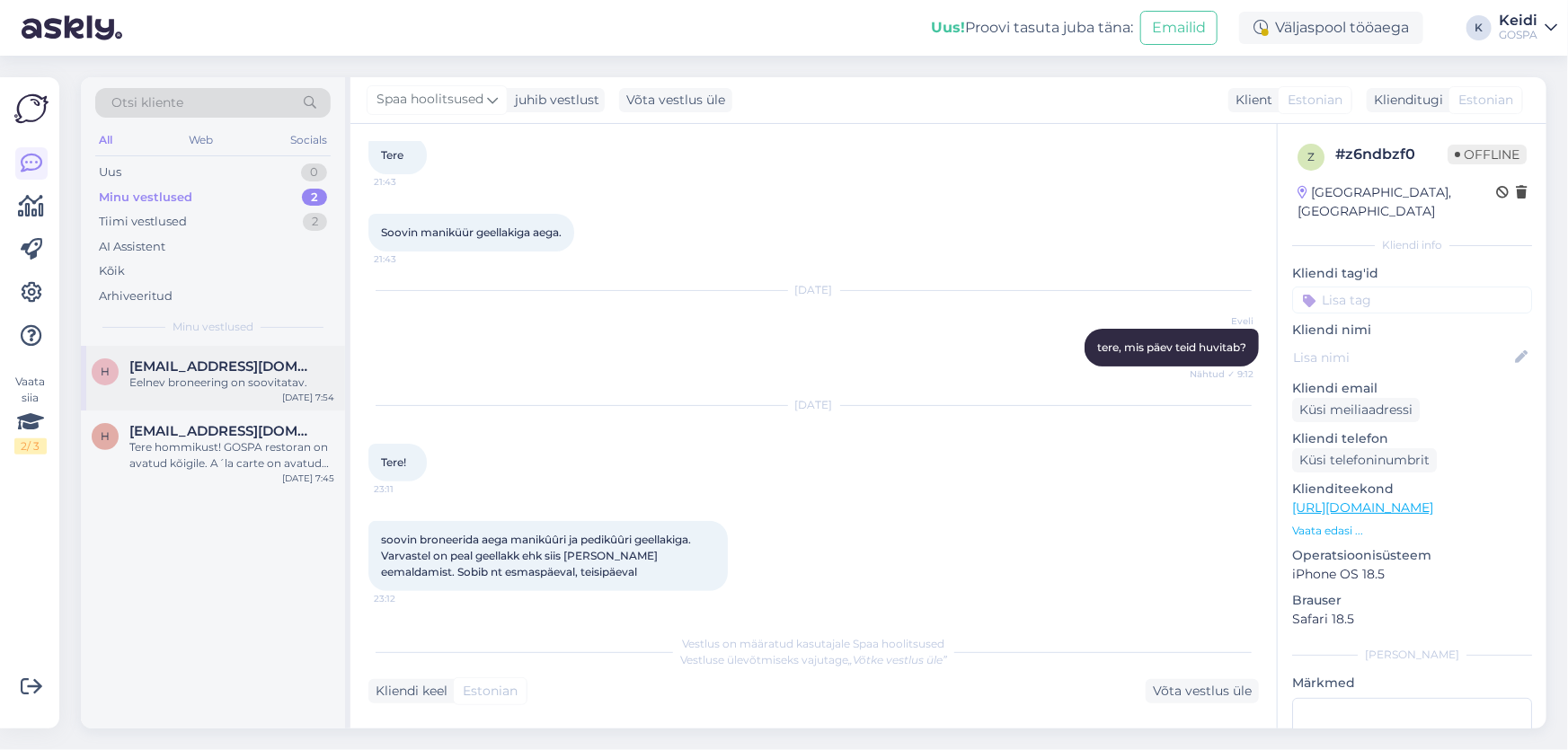
click at [198, 371] on span "[EMAIL_ADDRESS][DOMAIN_NAME]" at bounding box center [223, 366] width 187 height 17
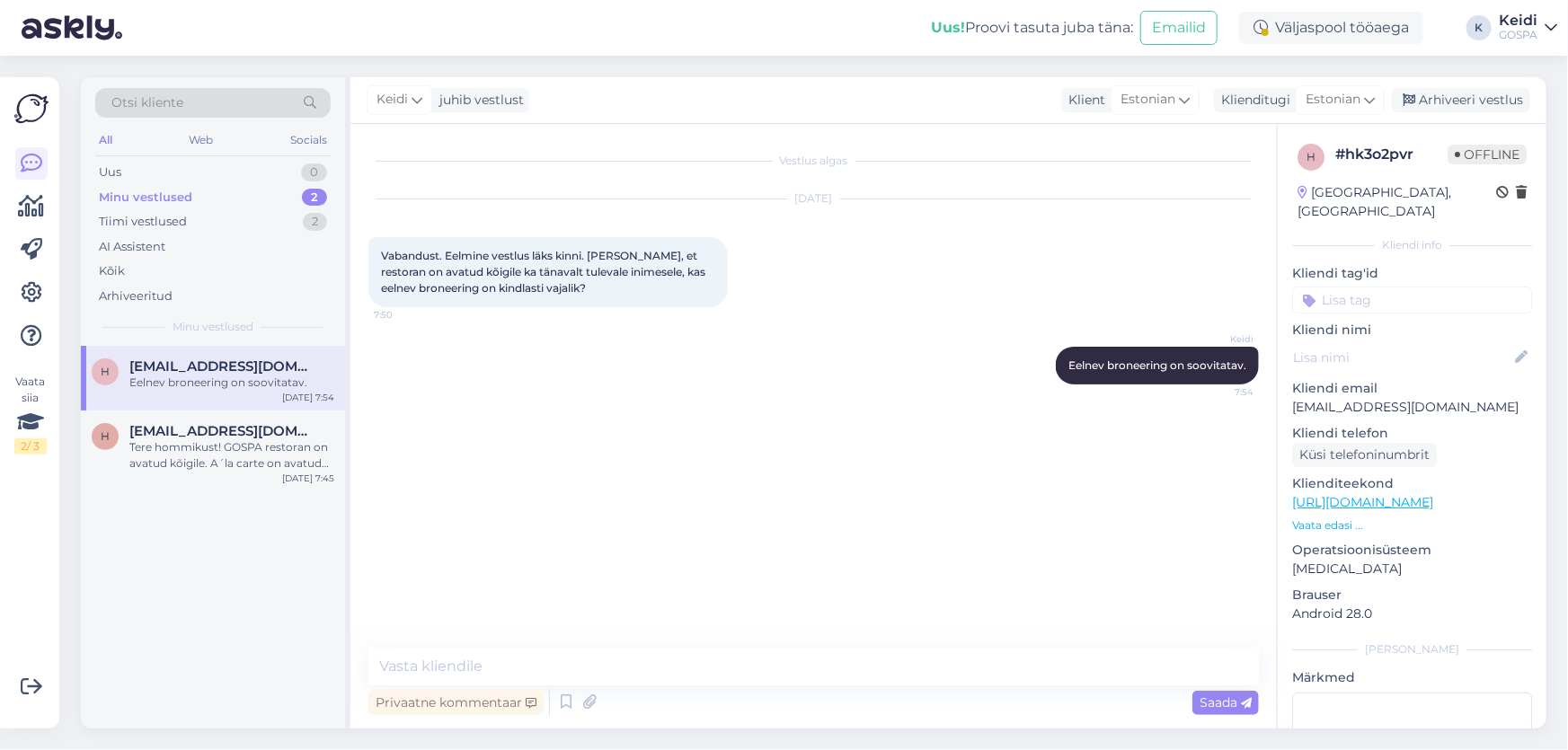
scroll to position [0, 0]
